Goal: Find specific page/section: Find specific page/section

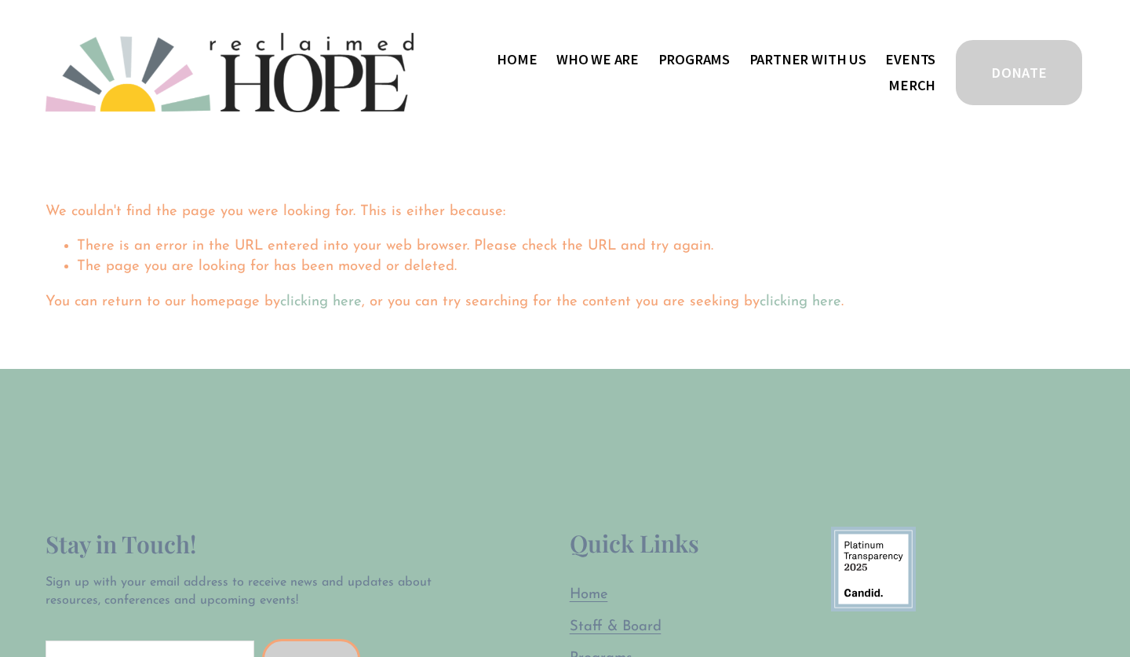
click at [562, 71] on span "Who We Are" at bounding box center [597, 60] width 82 height 24
click at [0, 0] on span "Work With Us" at bounding box center [0, 0] width 0 height 0
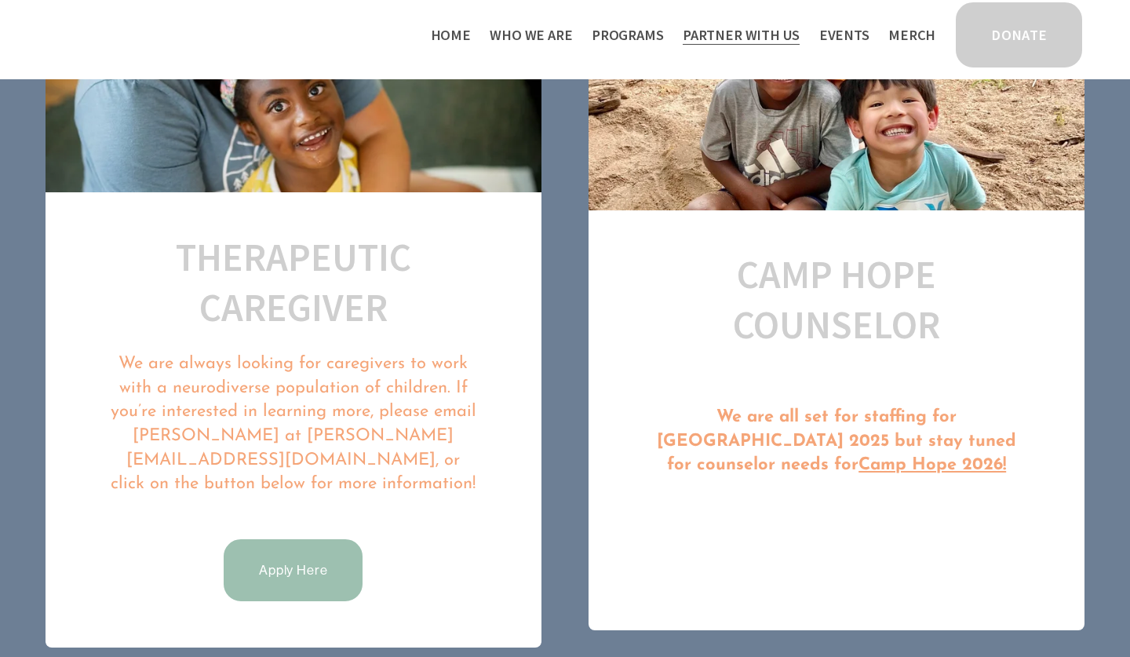
scroll to position [759, 0]
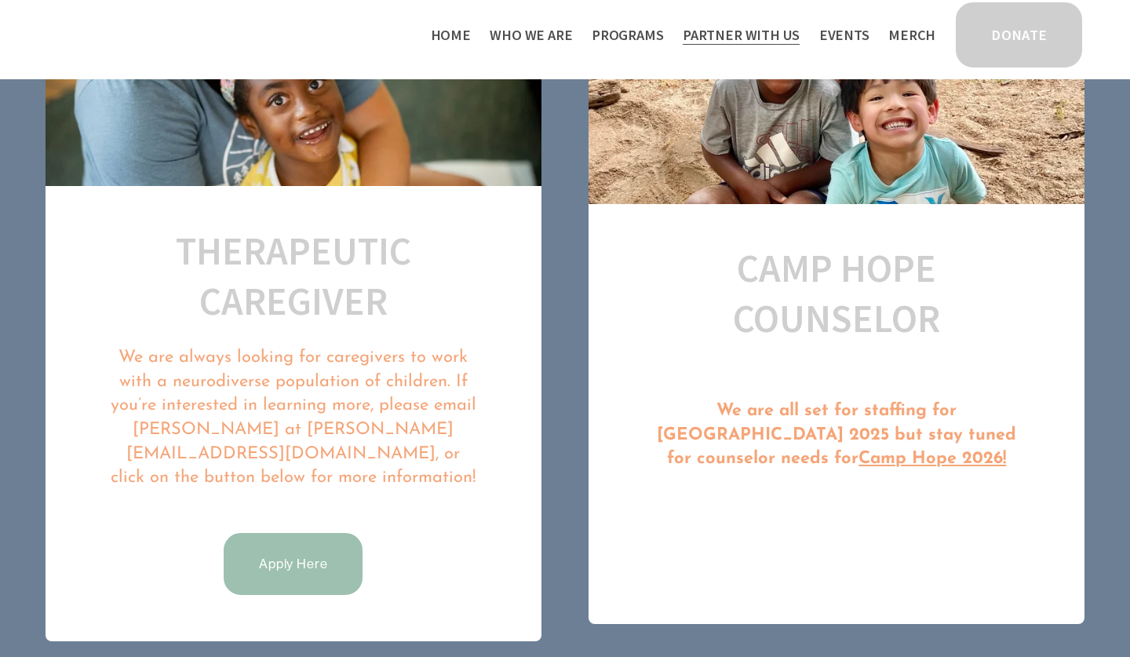
click at [306, 538] on link "Apply Here" at bounding box center [293, 563] width 144 height 67
click at [285, 550] on link "Apply Here" at bounding box center [293, 563] width 144 height 67
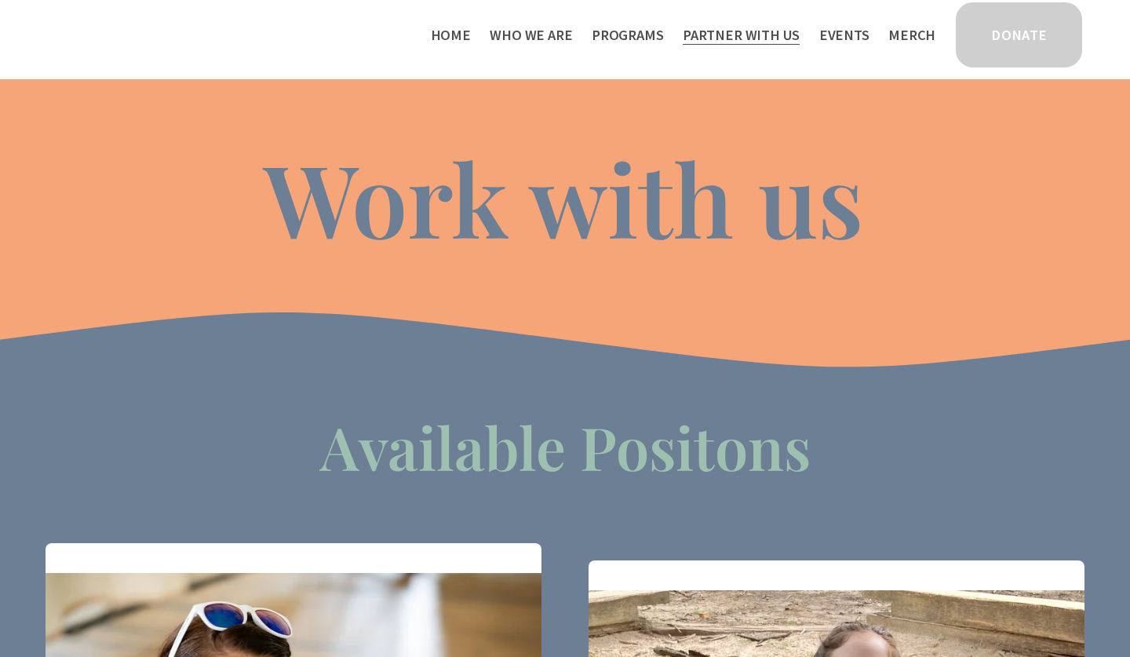
scroll to position [0, 0]
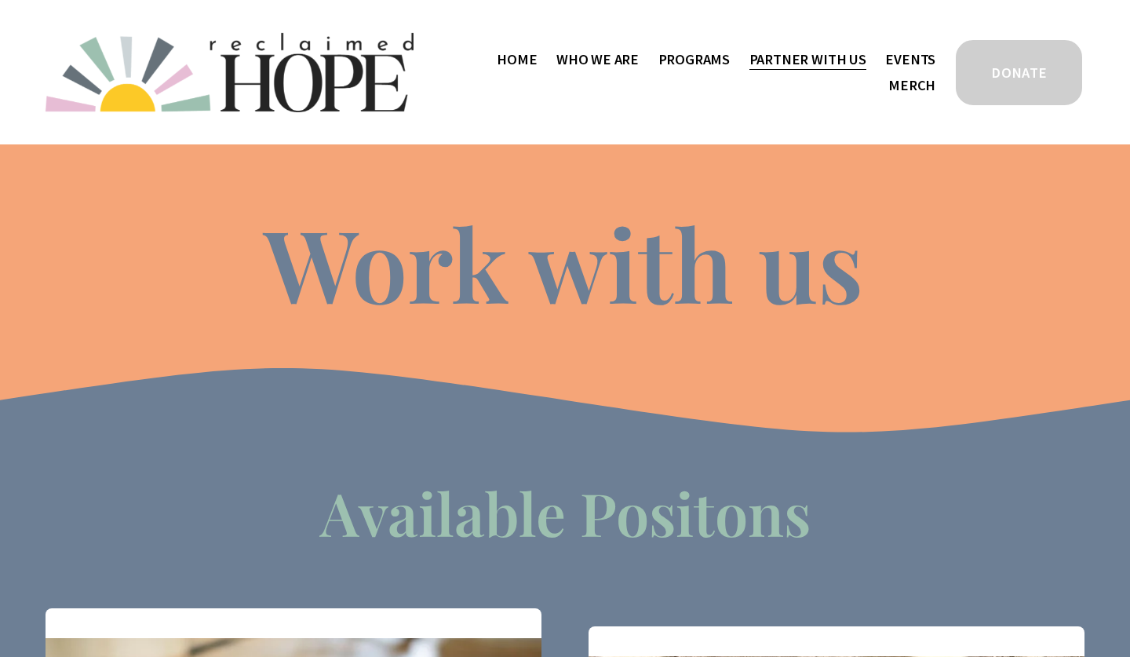
click at [0, 0] on span "Thrive Support Groups" at bounding box center [0, 0] width 0 height 0
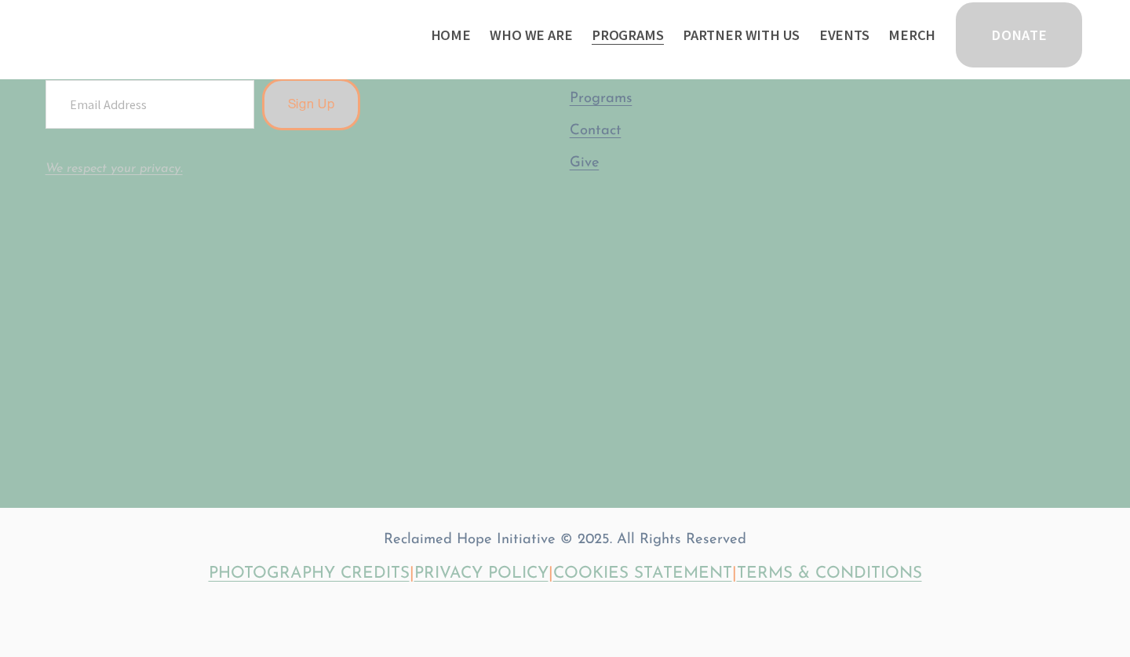
scroll to position [2599, 0]
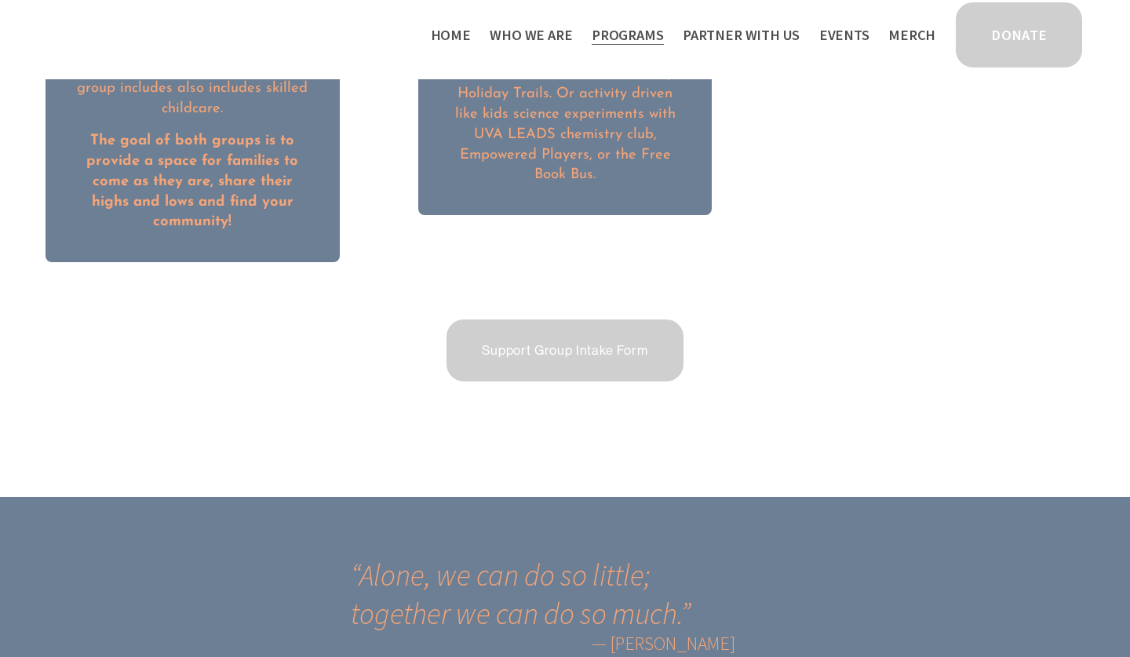
click at [554, 42] on span "Who We Are" at bounding box center [531, 36] width 82 height 24
click at [0, 0] on span "Staff & Board" at bounding box center [0, 0] width 0 height 0
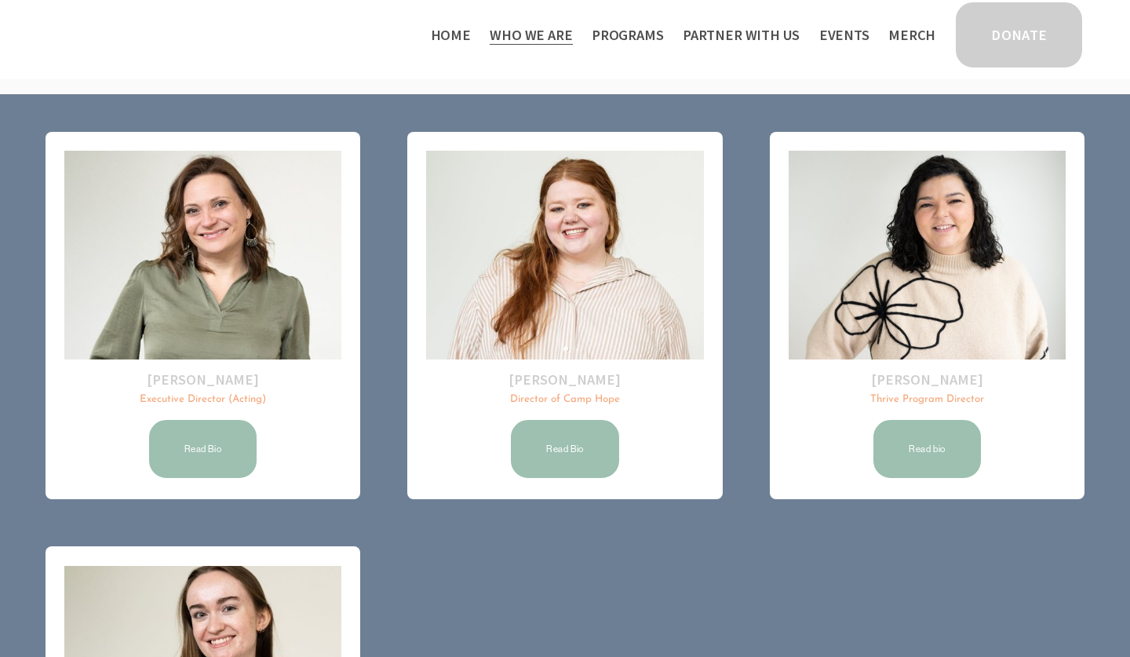
scroll to position [155, 0]
